Goal: Register for event/course

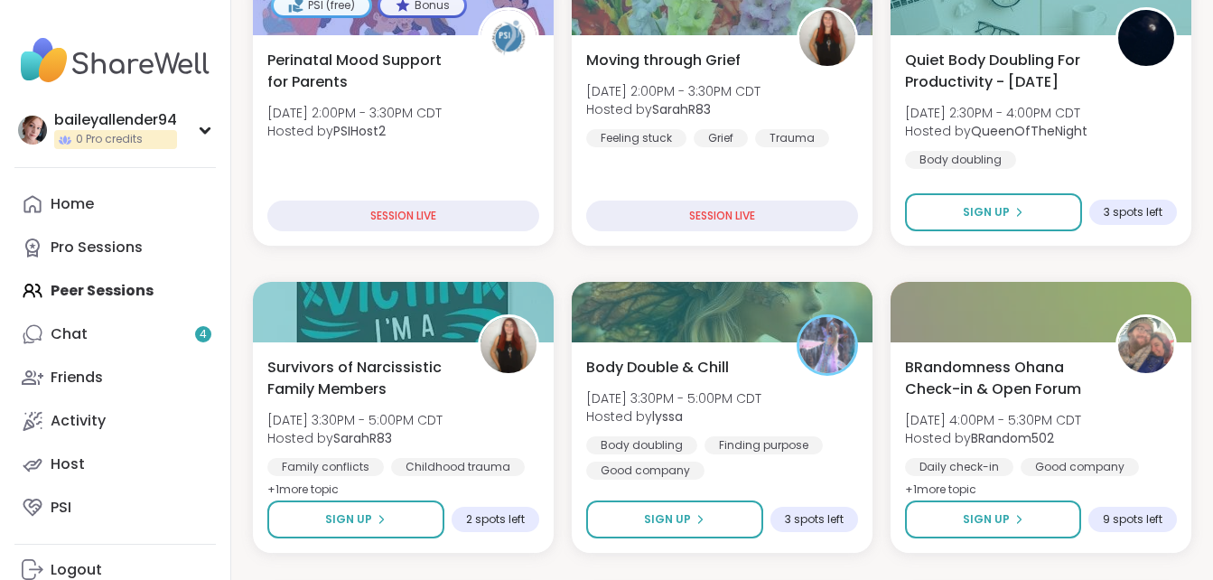
click at [62, 0] on div "baileyallender94 0 Pro credits Profile Membership Settings Help Home Pro Sessio…" at bounding box center [115, 290] width 231 height 580
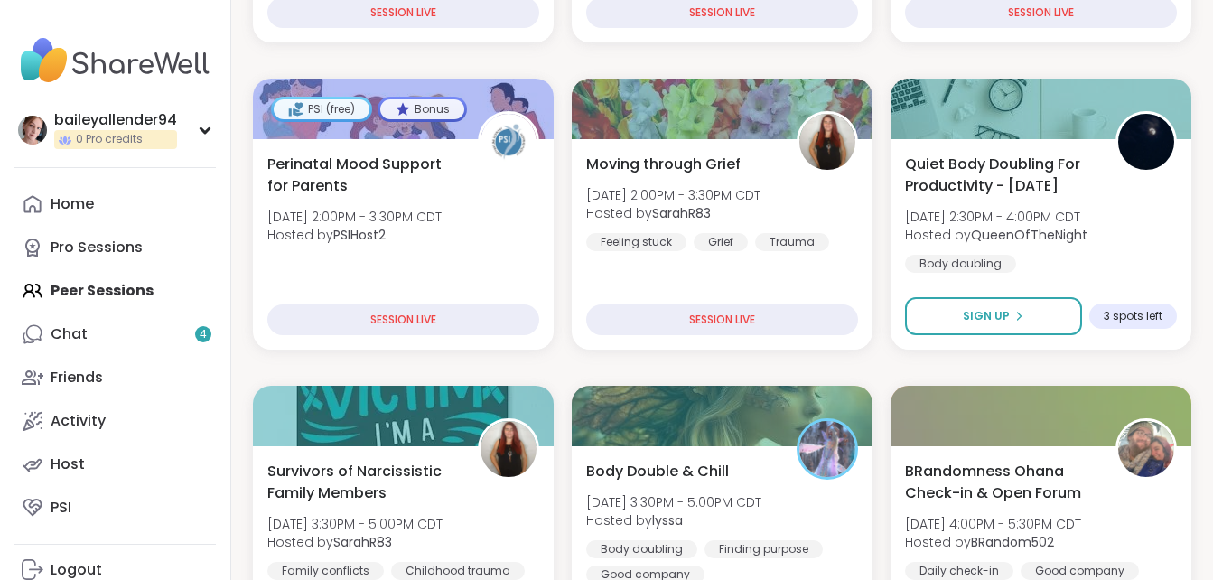
scroll to position [471, 0]
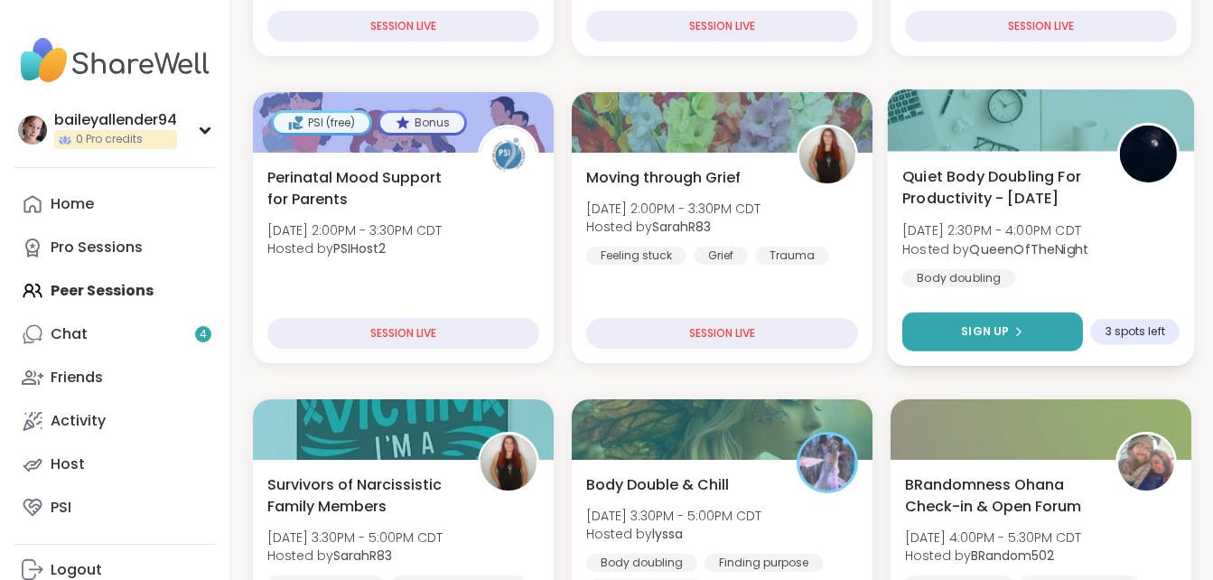
click at [982, 321] on button "Sign Up" at bounding box center [992, 332] width 181 height 39
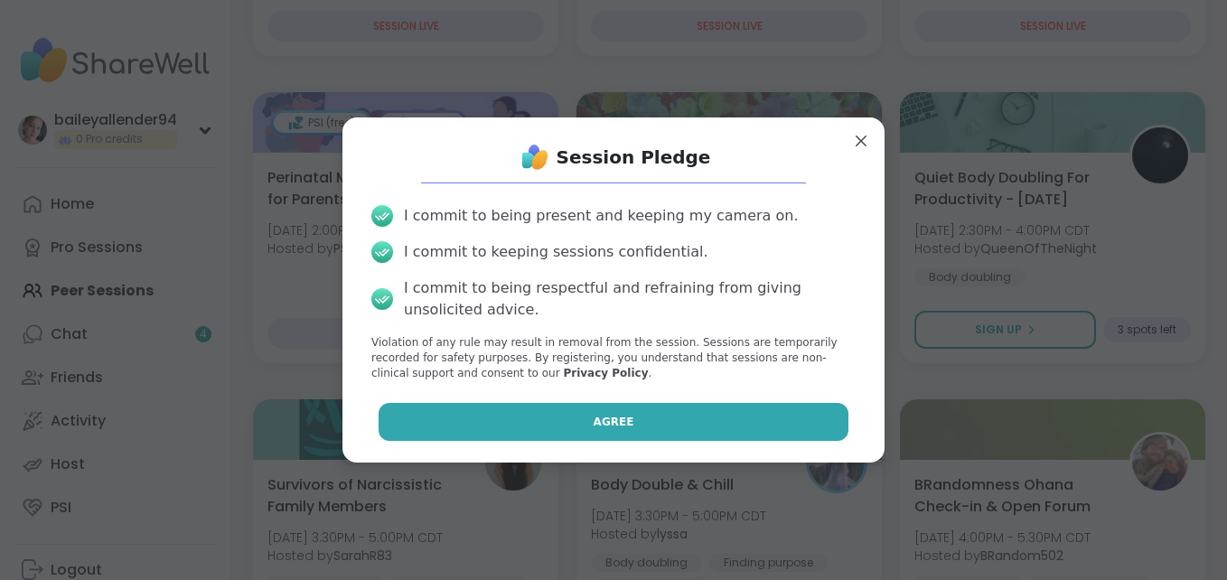
click at [746, 424] on button "Agree" at bounding box center [613, 422] width 471 height 38
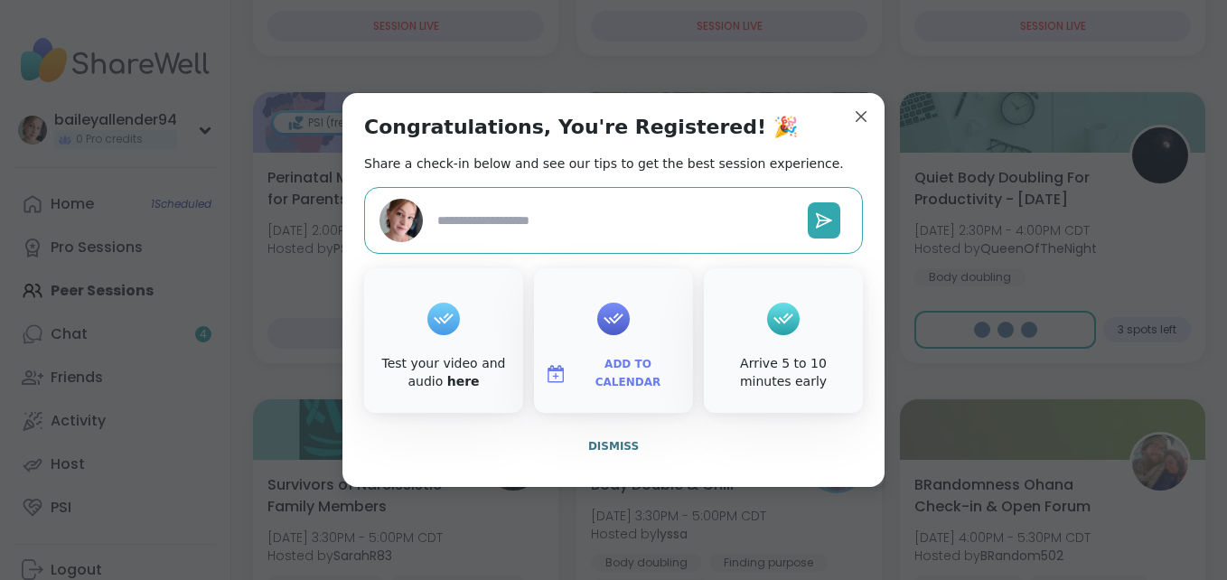
type textarea "*"
click at [609, 438] on span "Dismiss" at bounding box center [613, 446] width 51 height 16
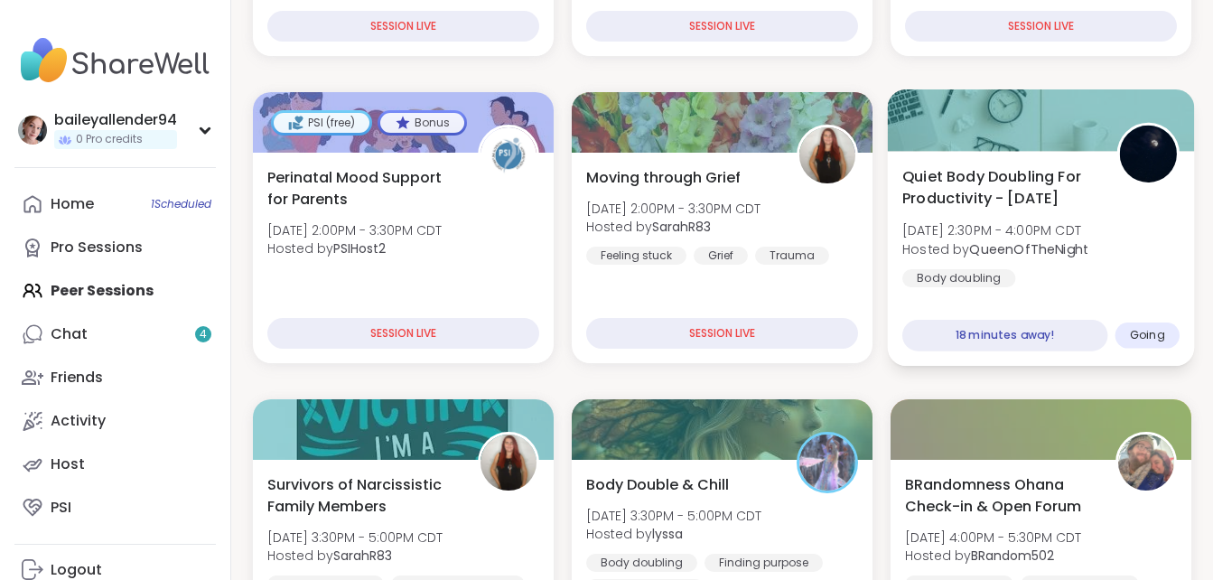
click at [948, 306] on div "Quiet Body Doubling For Productivity - Tuesday Tue, Sep 09 | 2:30PM - 4:00PM CD…" at bounding box center [1041, 258] width 307 height 215
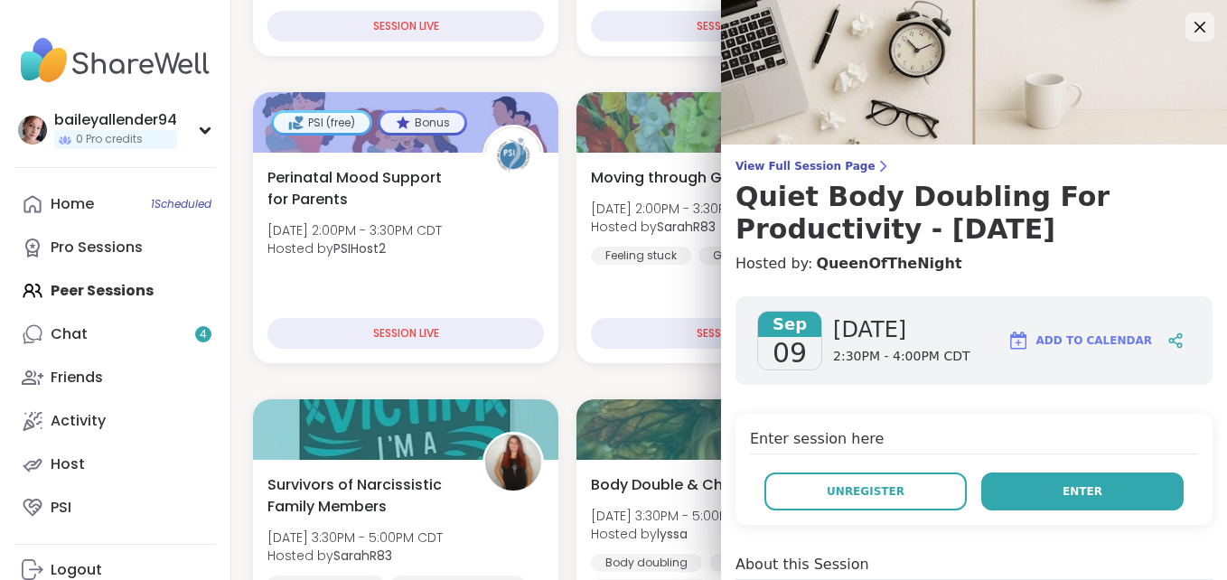
click at [1013, 486] on button "Enter" at bounding box center [1082, 491] width 202 height 38
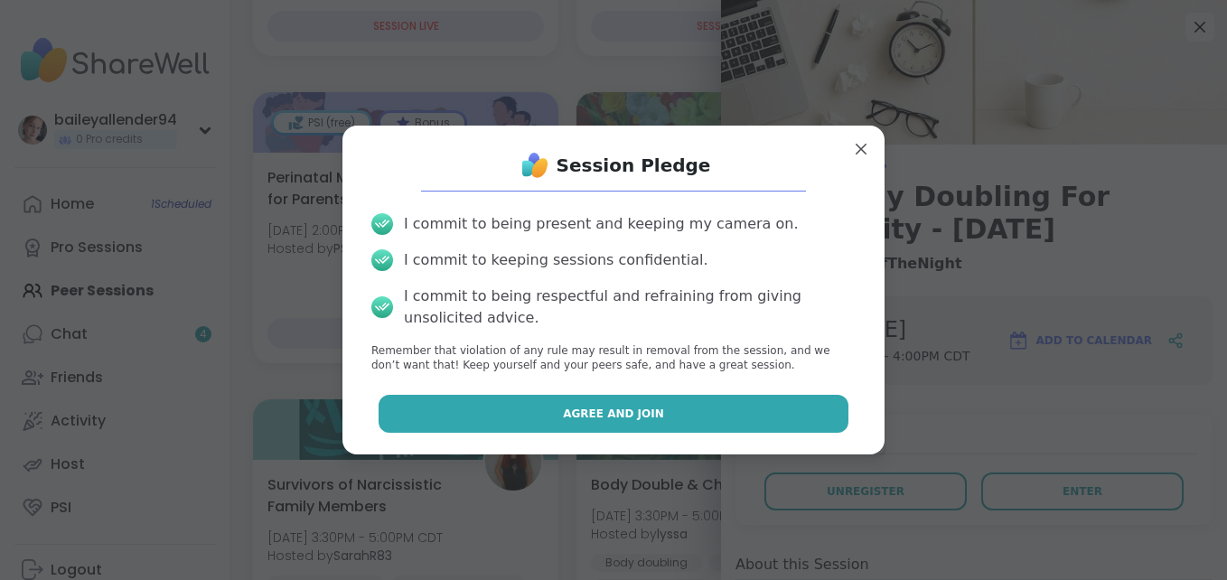
click at [811, 398] on button "Agree and Join" at bounding box center [613, 414] width 471 height 38
